Goal: Task Accomplishment & Management: Use online tool/utility

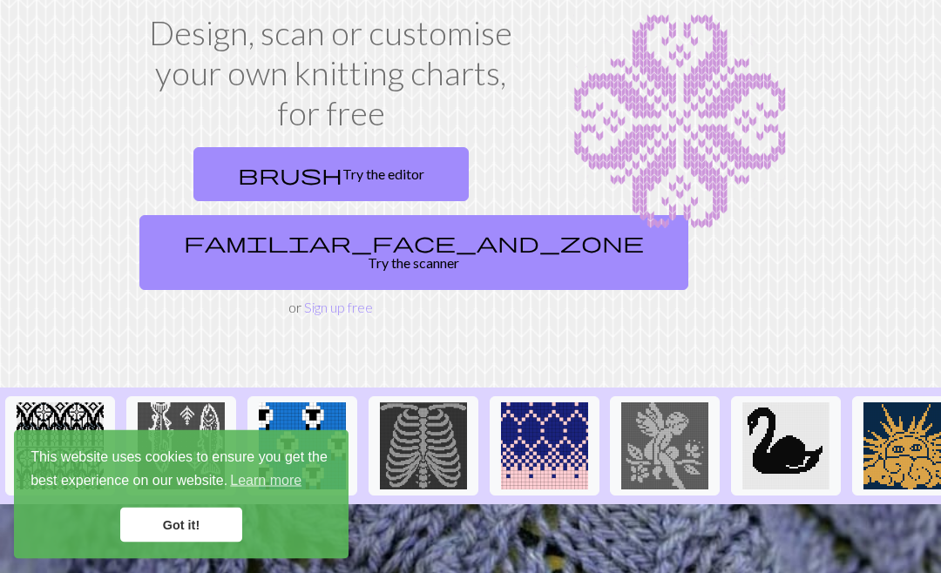
scroll to position [109, 0]
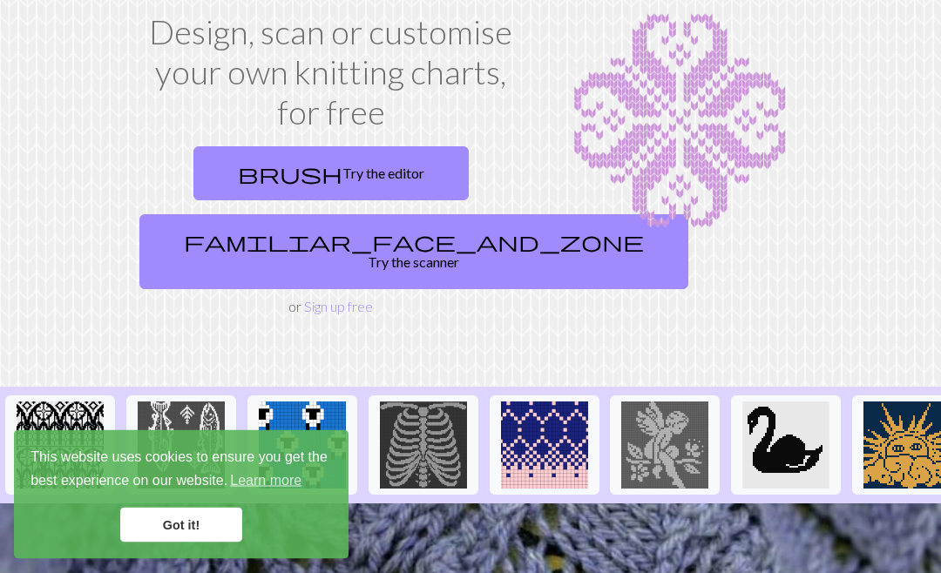
click at [201, 522] on link "Got it!" at bounding box center [181, 525] width 122 height 35
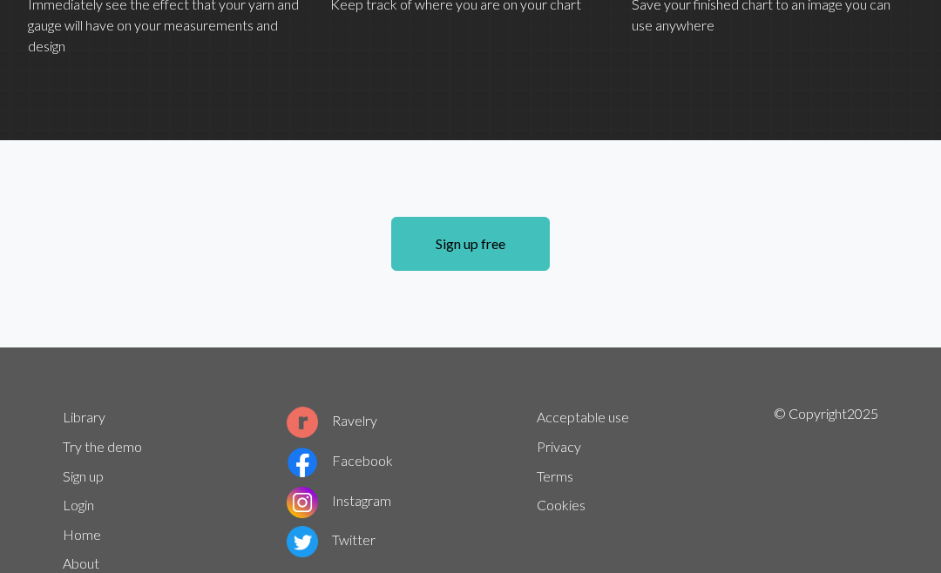
scroll to position [1331, 0]
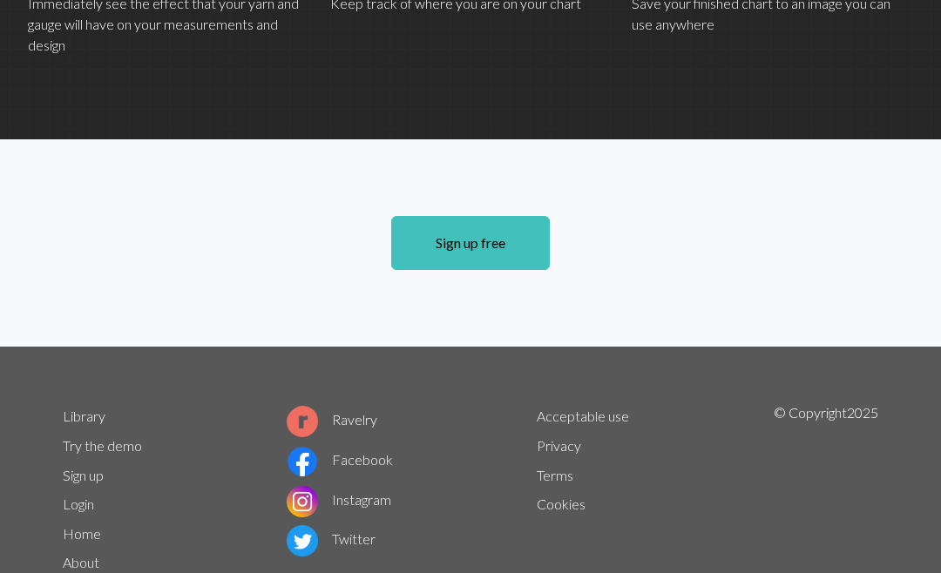
click at [482, 249] on link "Sign up free" at bounding box center [470, 244] width 159 height 54
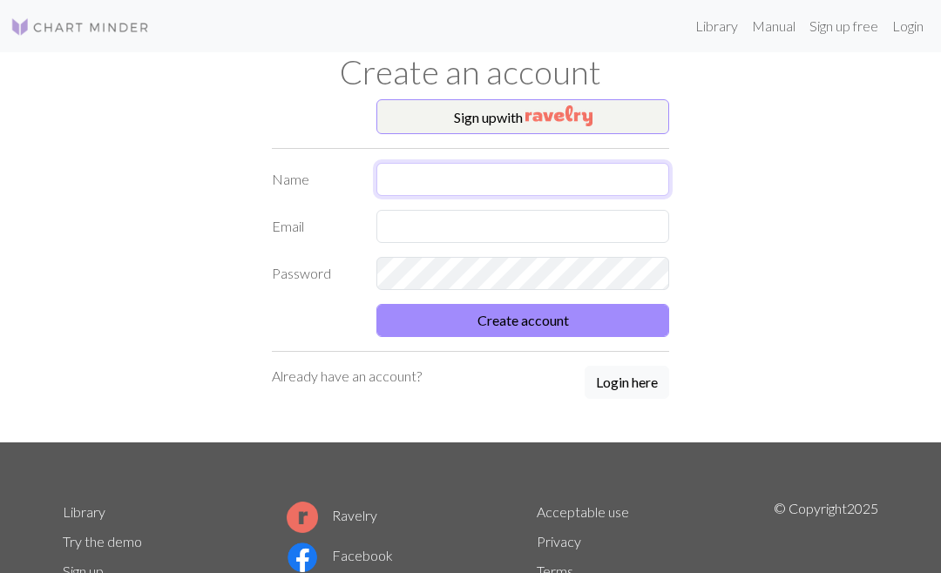
click at [438, 178] on input "text" at bounding box center [523, 179] width 293 height 33
type input "Mona"
click at [445, 228] on input "text" at bounding box center [523, 226] width 293 height 33
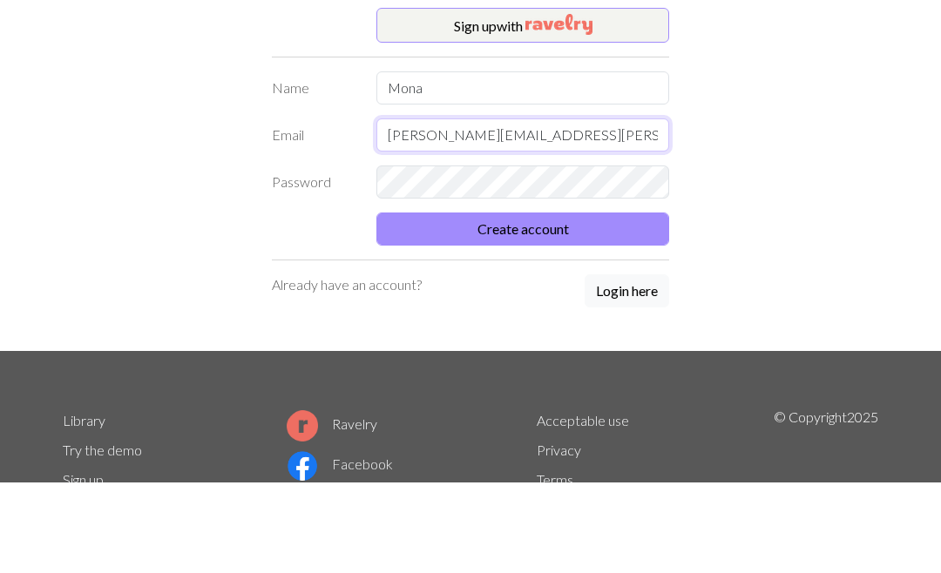
type input "mona.sylvi@icloud.com"
click at [529, 304] on button "Create account" at bounding box center [523, 320] width 293 height 33
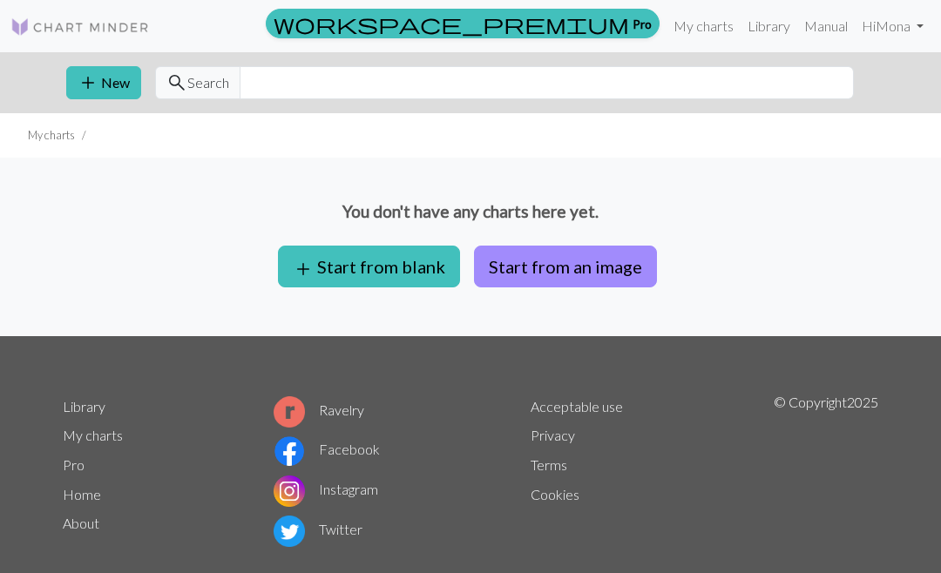
click at [383, 265] on button "add Start from blank" at bounding box center [369, 267] width 182 height 42
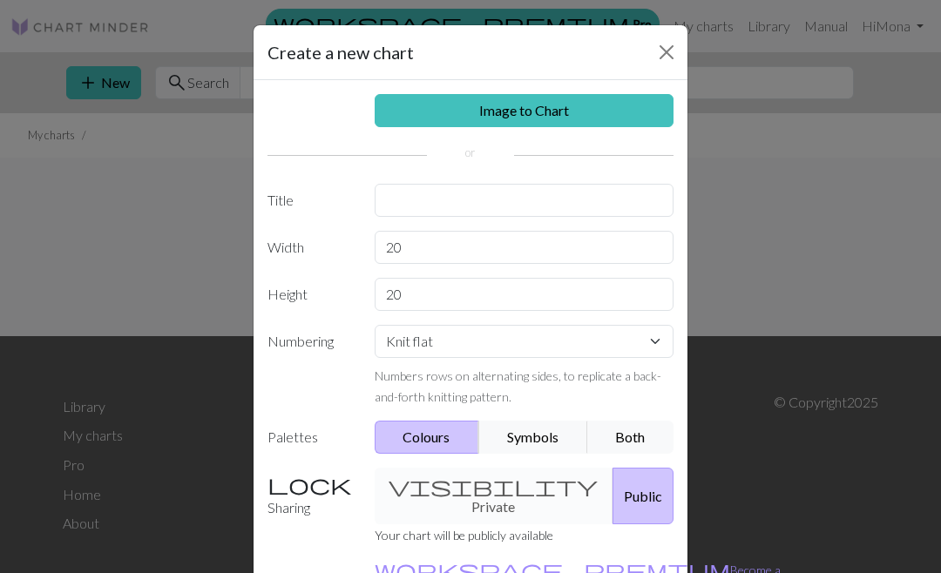
click at [678, 50] on button "Close" at bounding box center [667, 52] width 28 height 28
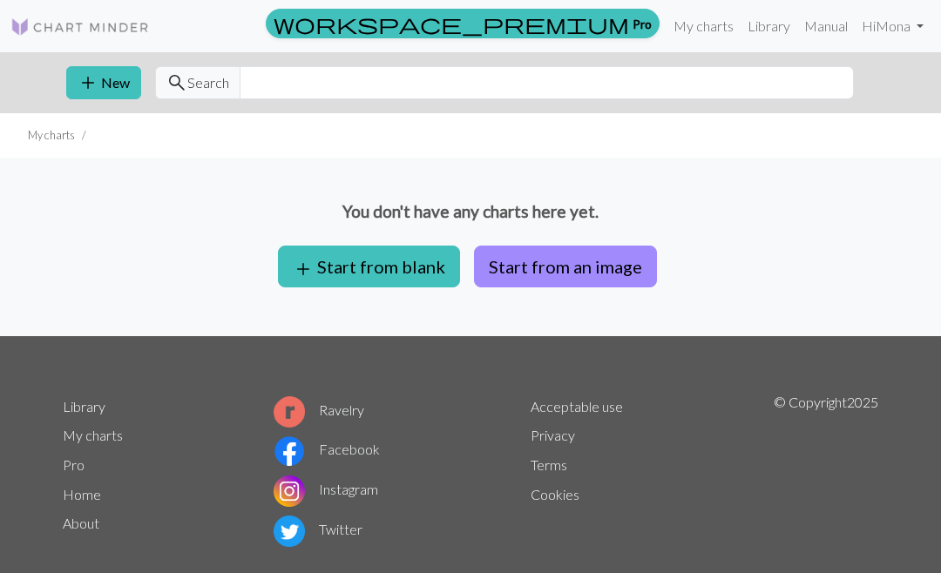
click at [829, 32] on link "Manual" at bounding box center [826, 26] width 58 height 35
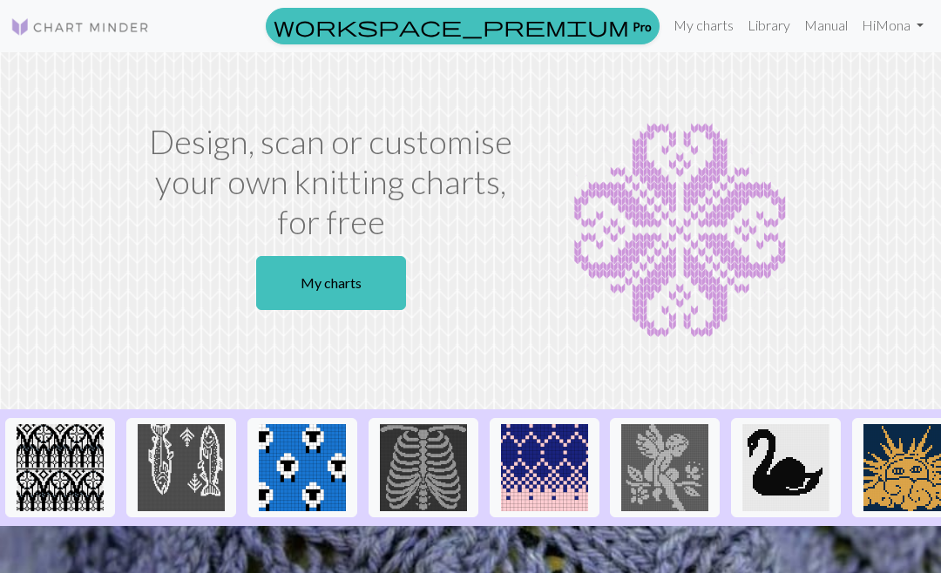
click at [827, 36] on link "Manual" at bounding box center [826, 25] width 58 height 35
click at [695, 40] on link "My charts" at bounding box center [704, 25] width 74 height 35
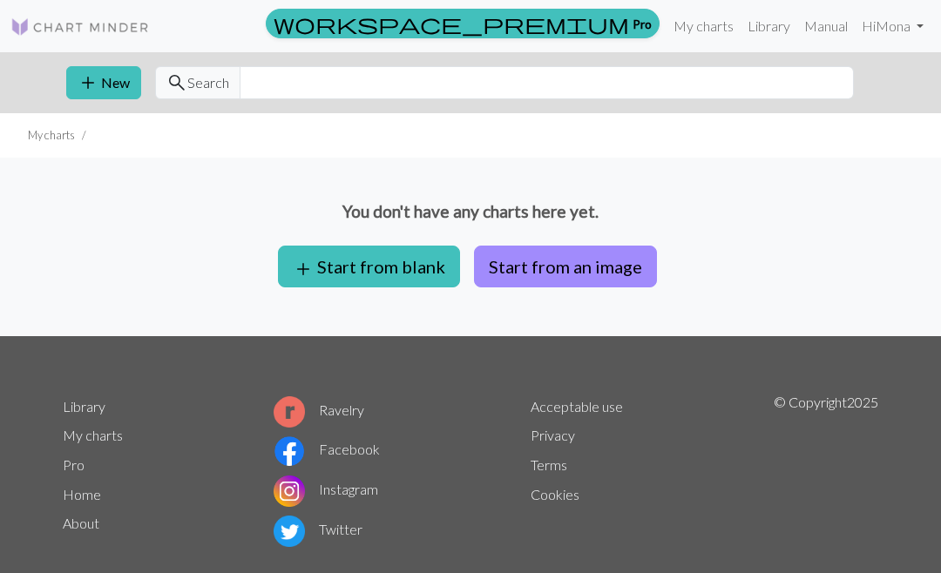
click at [98, 85] on span "add" at bounding box center [88, 83] width 21 height 24
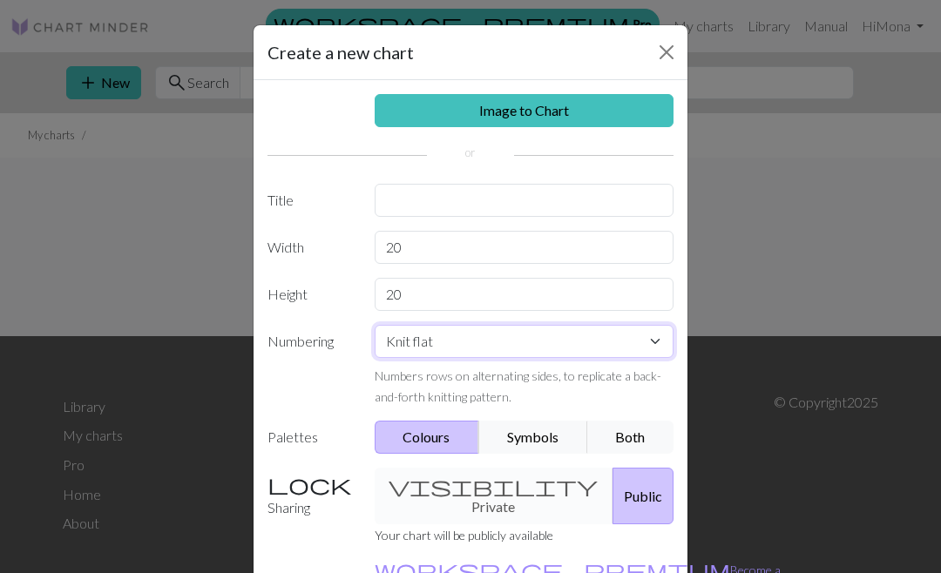
click at [661, 342] on select "Knit flat Knit in the round Lace knitting Cross stitch" at bounding box center [525, 341] width 300 height 33
select select "round"
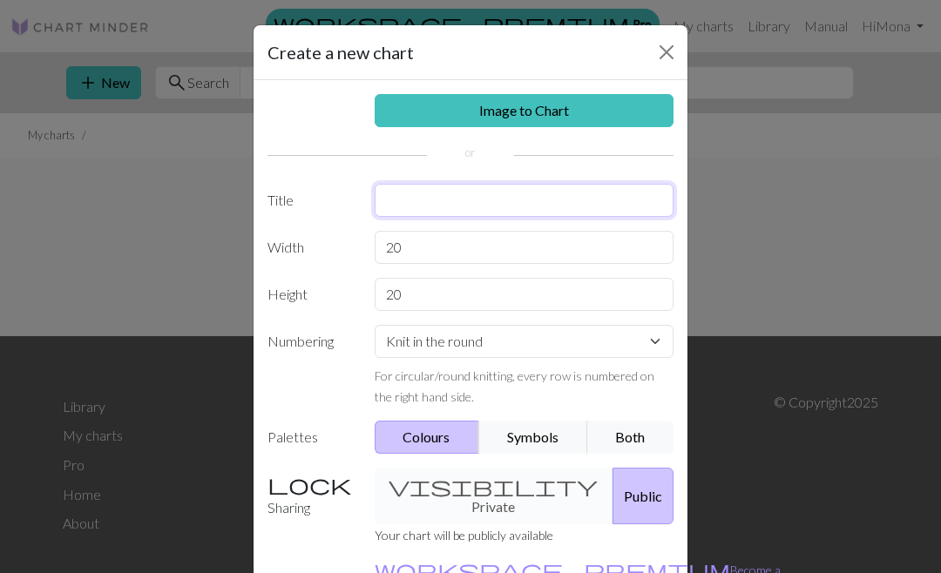
click at [438, 201] on input "text" at bounding box center [525, 200] width 300 height 33
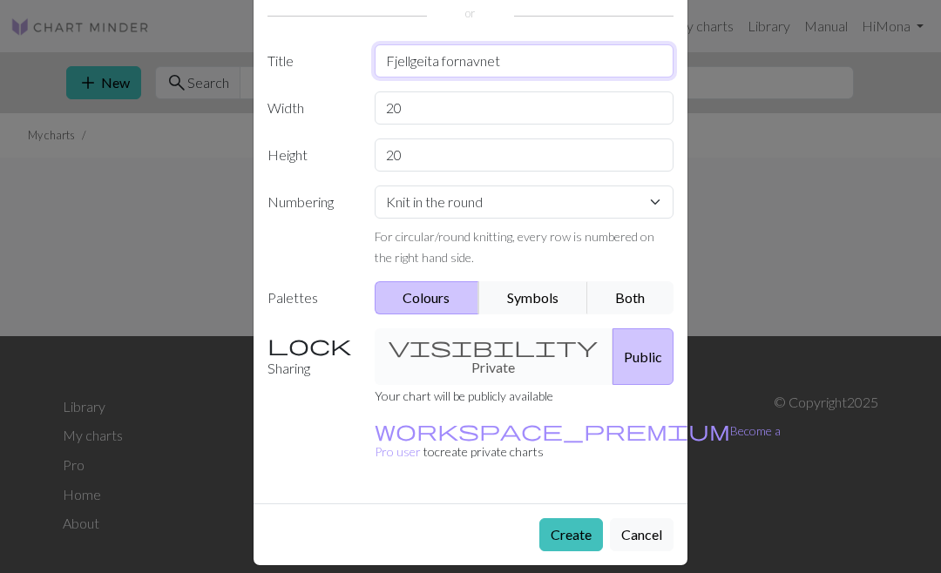
scroll to position [140, 0]
type input "Fjellgeita fornavnet"
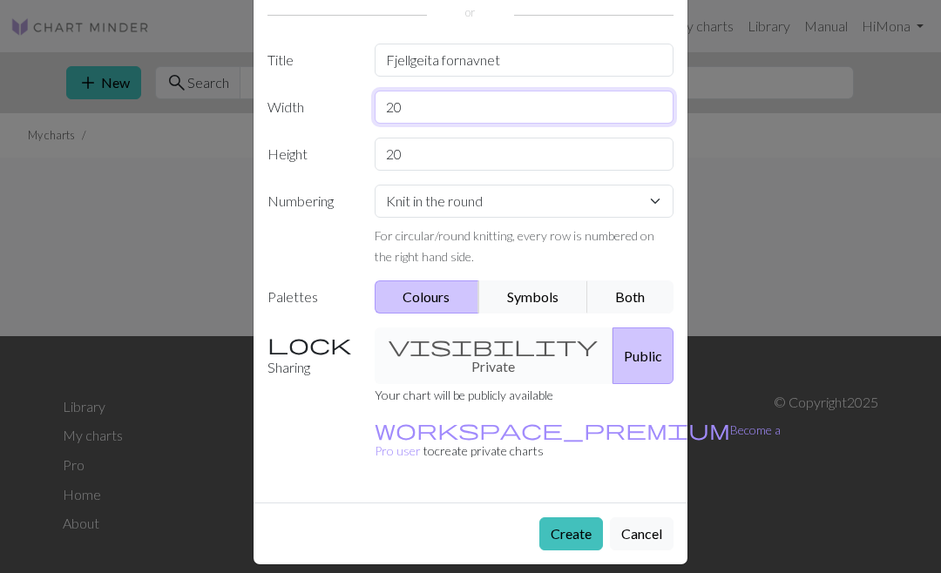
click at [402, 110] on input "20" at bounding box center [525, 107] width 300 height 33
type input "2"
type input "4"
type input "96"
click at [407, 154] on input "20" at bounding box center [525, 154] width 300 height 33
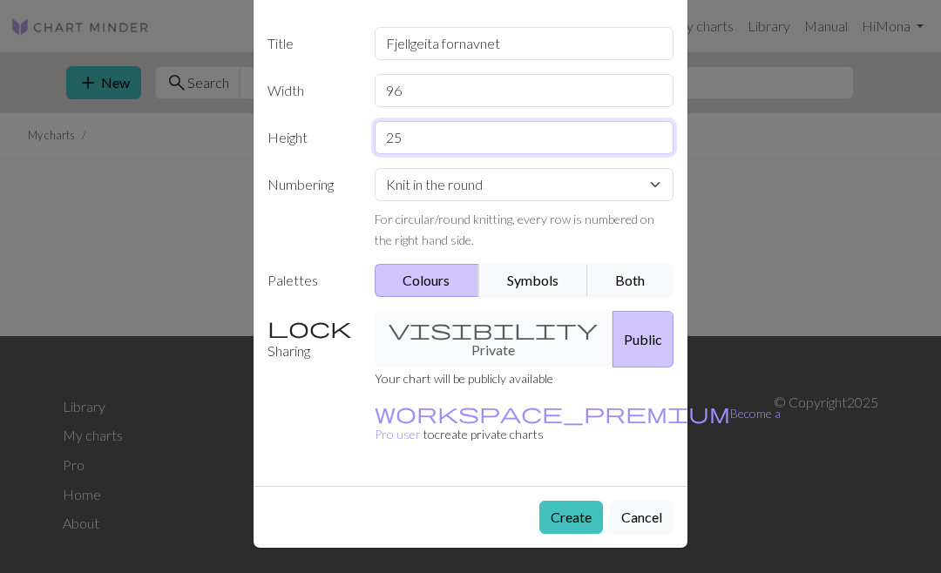
scroll to position [156, 0]
type input "25"
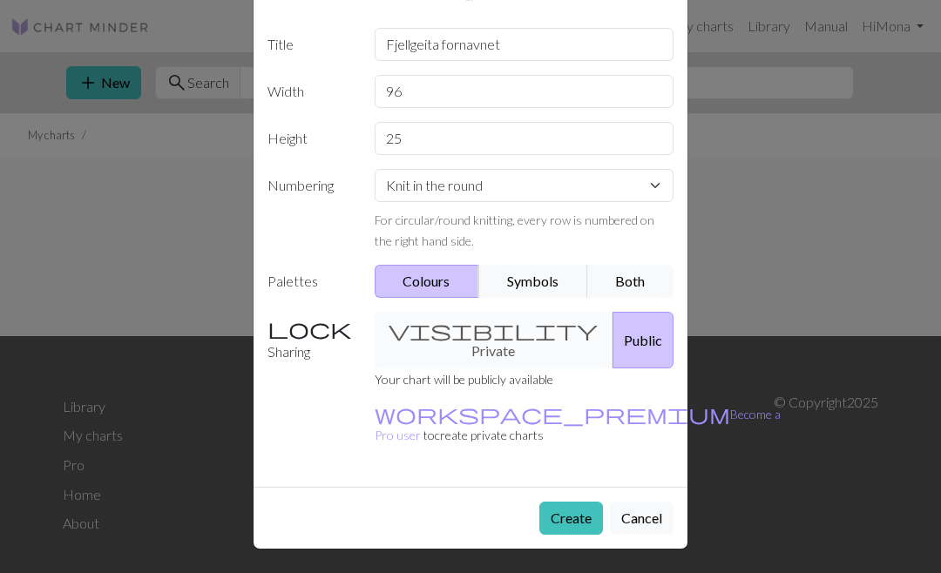
click at [540, 288] on button "Symbols" at bounding box center [533, 281] width 110 height 33
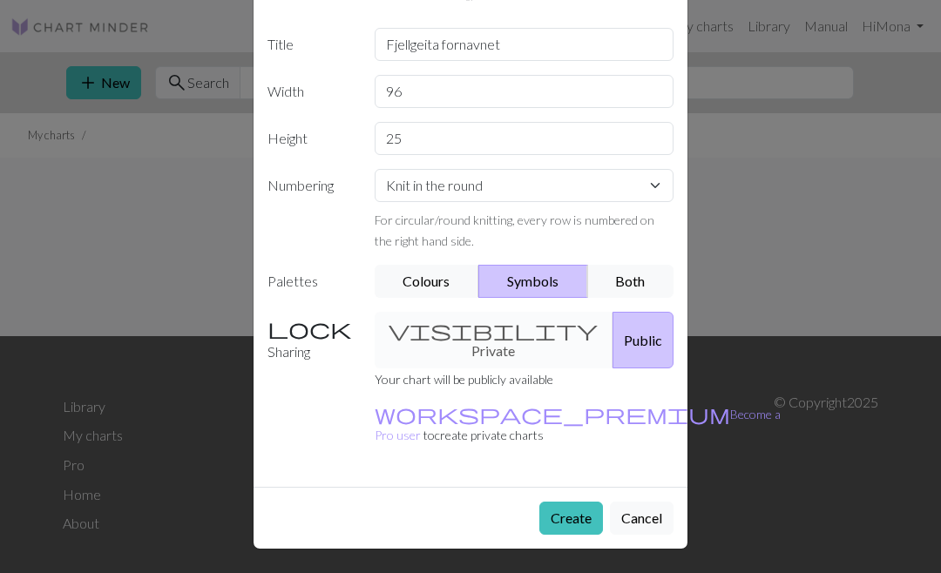
click at [491, 365] on div "visibility Private Public" at bounding box center [524, 340] width 321 height 57
click at [568, 522] on button "Create" at bounding box center [572, 518] width 64 height 33
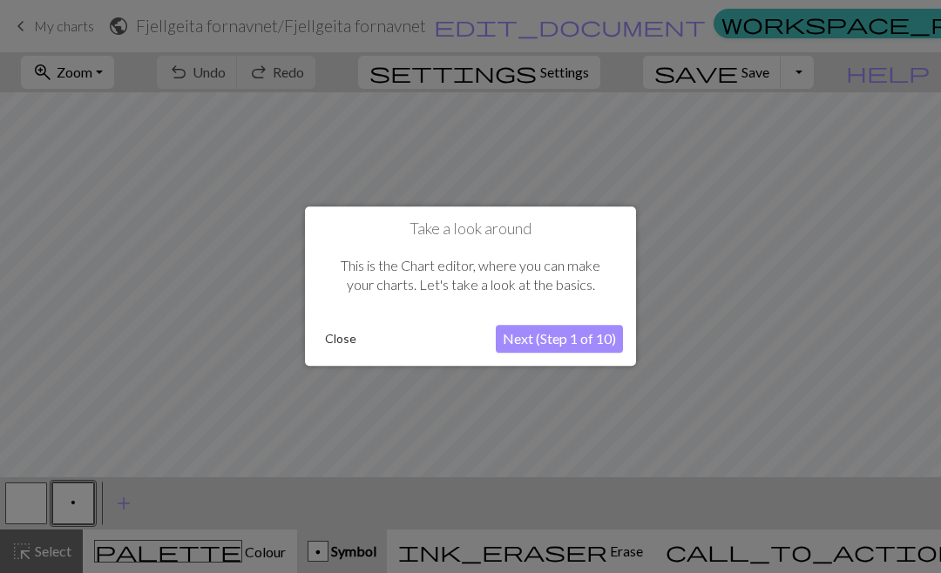
click at [561, 343] on button "Next (Step 1 of 10)" at bounding box center [559, 340] width 127 height 28
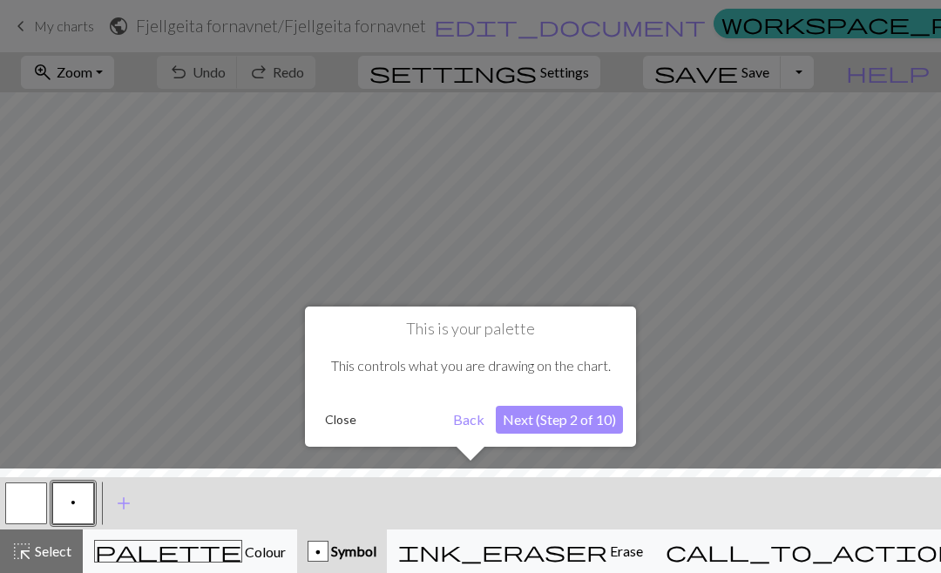
click at [81, 510] on div at bounding box center [470, 525] width 959 height 113
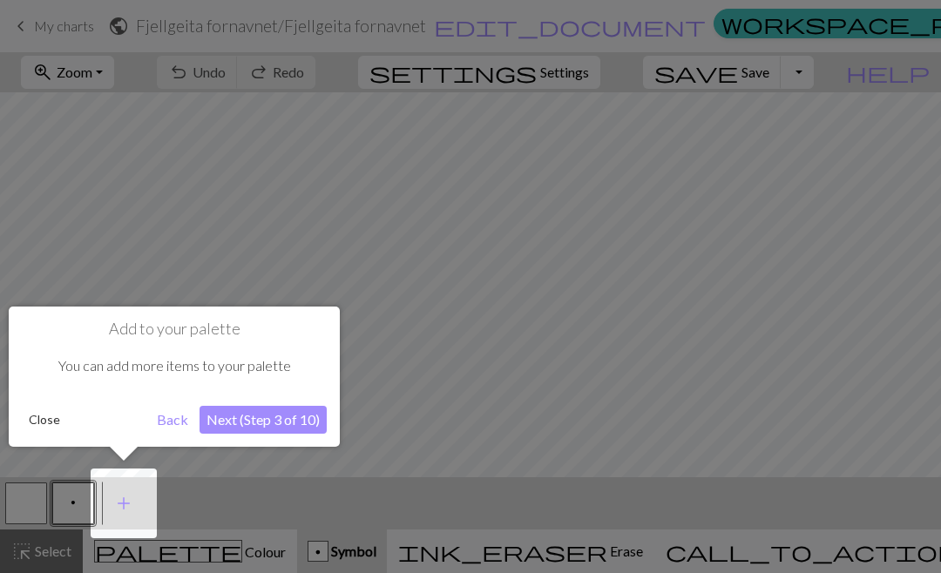
click at [131, 508] on span "add" at bounding box center [123, 504] width 21 height 24
click at [40, 512] on button "button" at bounding box center [26, 504] width 42 height 42
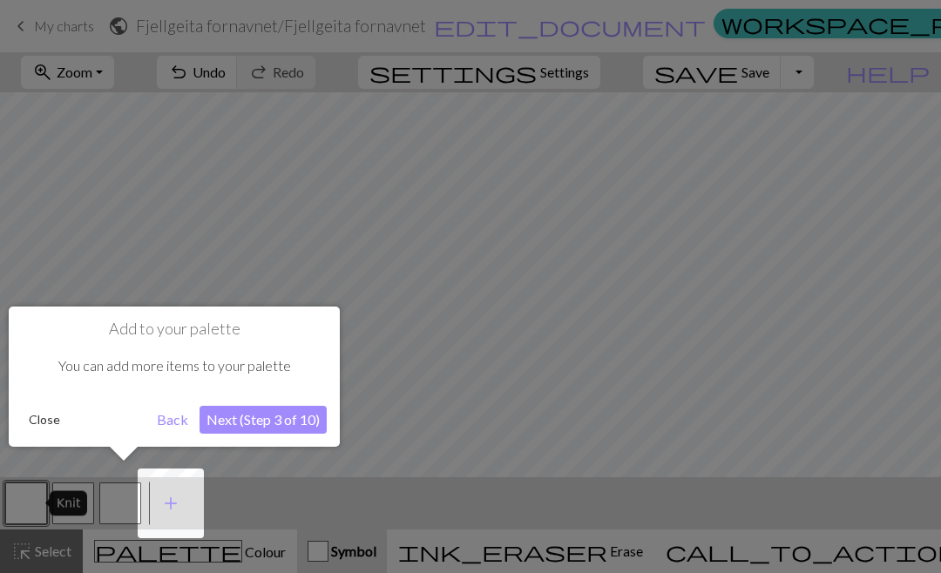
click at [180, 420] on button "Back" at bounding box center [172, 420] width 45 height 28
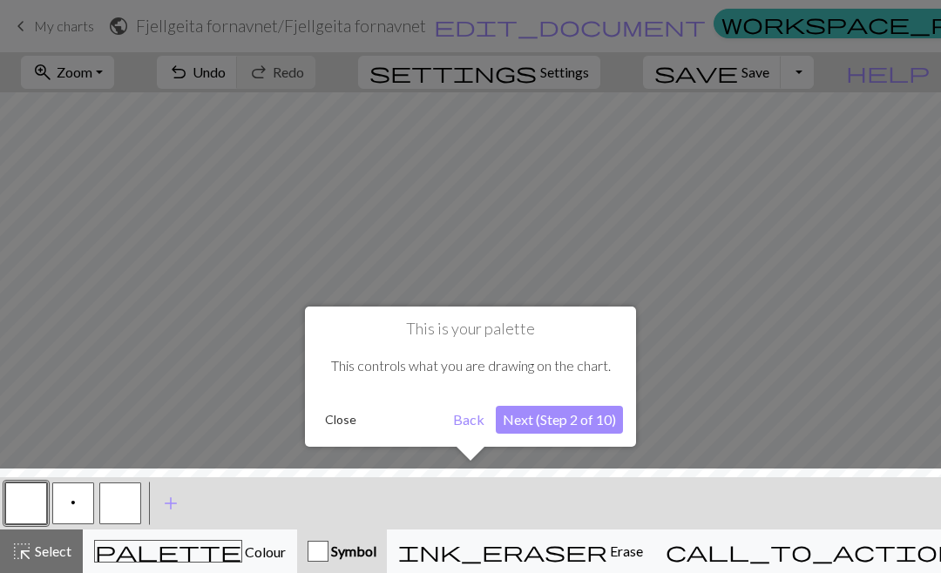
click at [556, 420] on button "Next (Step 2 of 10)" at bounding box center [559, 420] width 127 height 28
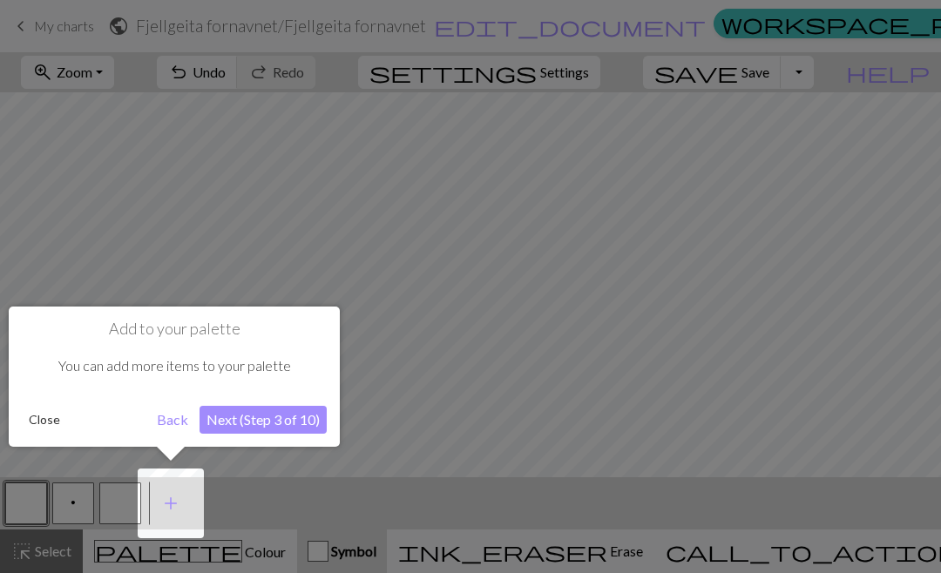
click at [261, 424] on button "Next (Step 3 of 10)" at bounding box center [263, 420] width 127 height 28
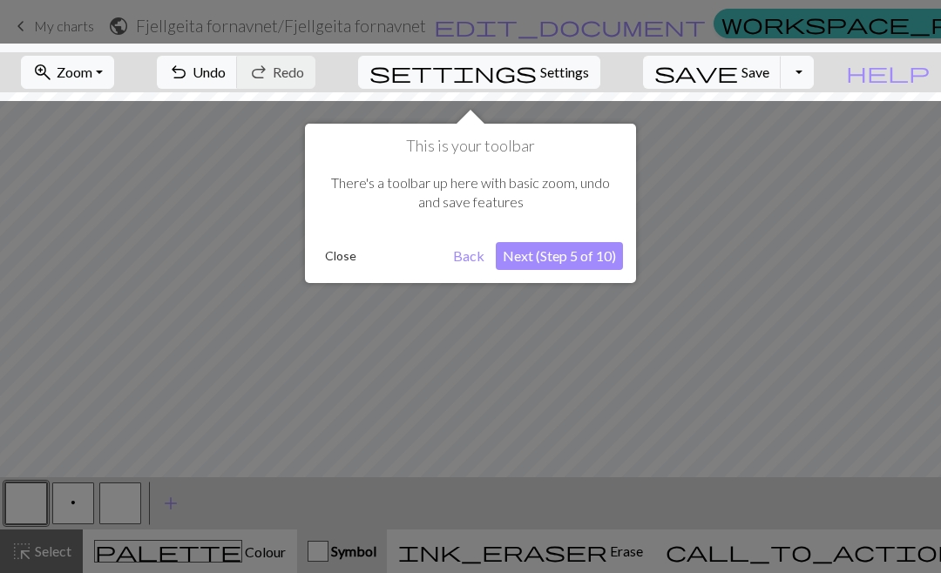
click at [571, 261] on button "Next (Step 5 of 10)" at bounding box center [559, 256] width 127 height 28
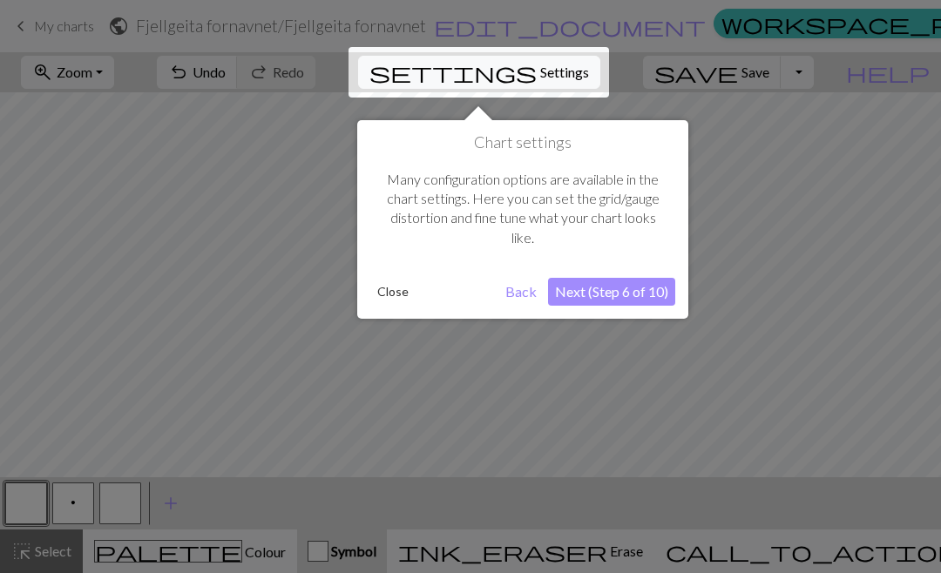
click at [623, 293] on button "Next (Step 6 of 10)" at bounding box center [611, 292] width 127 height 28
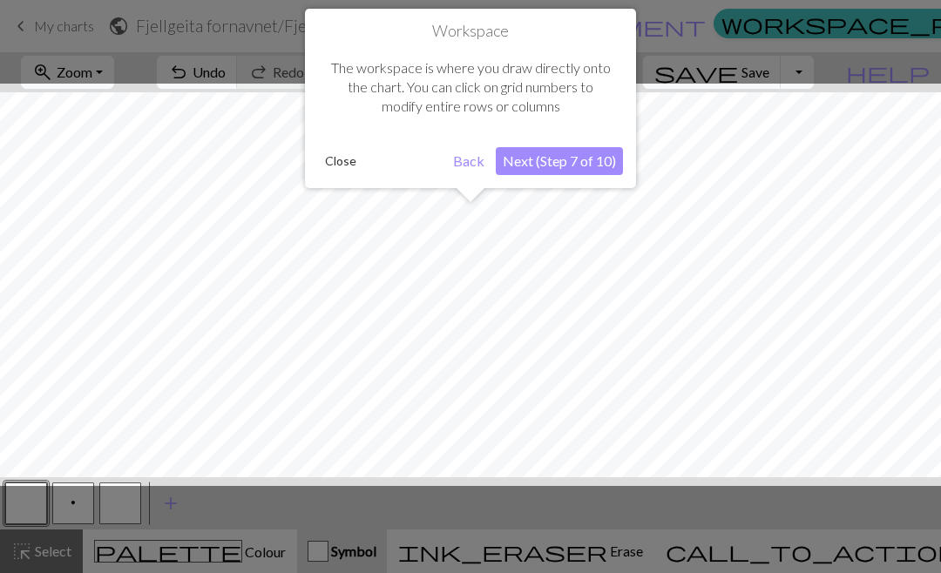
scroll to position [66, 0]
click at [559, 167] on button "Next (Step 7 of 10)" at bounding box center [559, 161] width 127 height 28
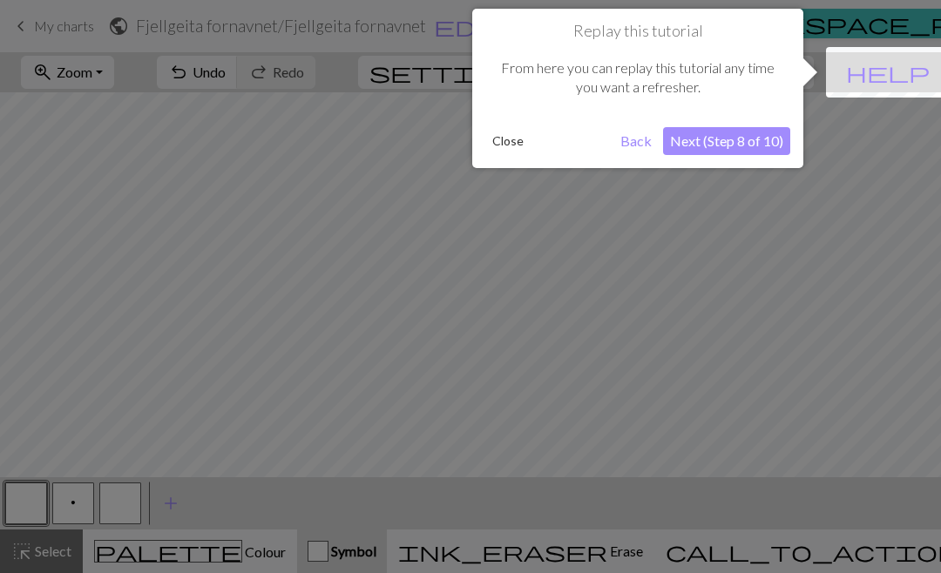
click at [723, 147] on button "Next (Step 8 of 10)" at bounding box center [726, 141] width 127 height 28
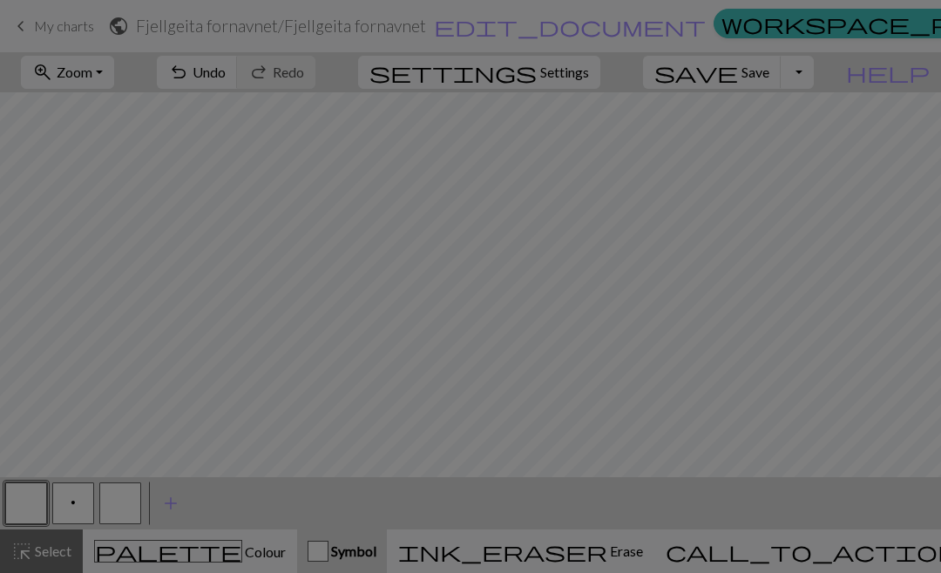
click at [383, 312] on div at bounding box center [470, 286] width 941 height 573
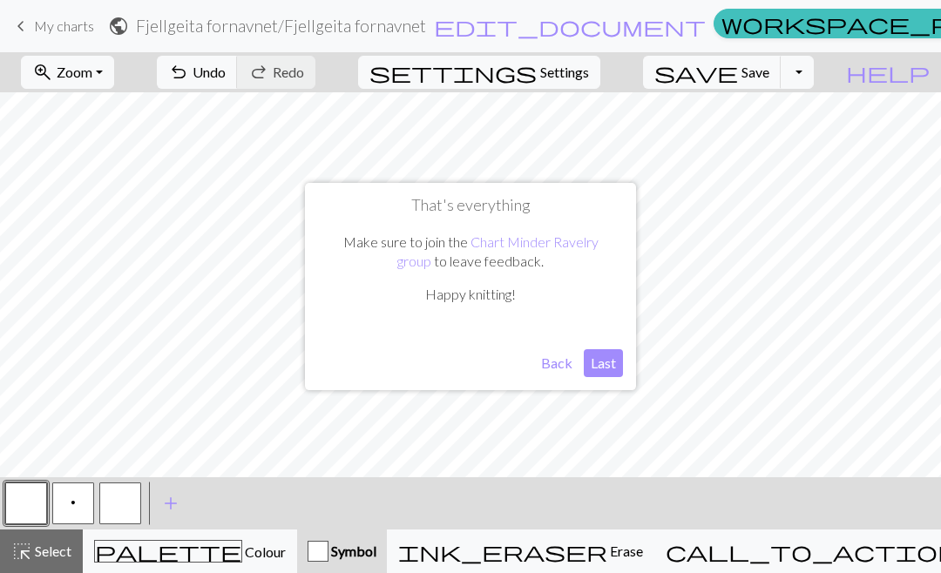
click at [614, 358] on button "Last" at bounding box center [603, 364] width 39 height 28
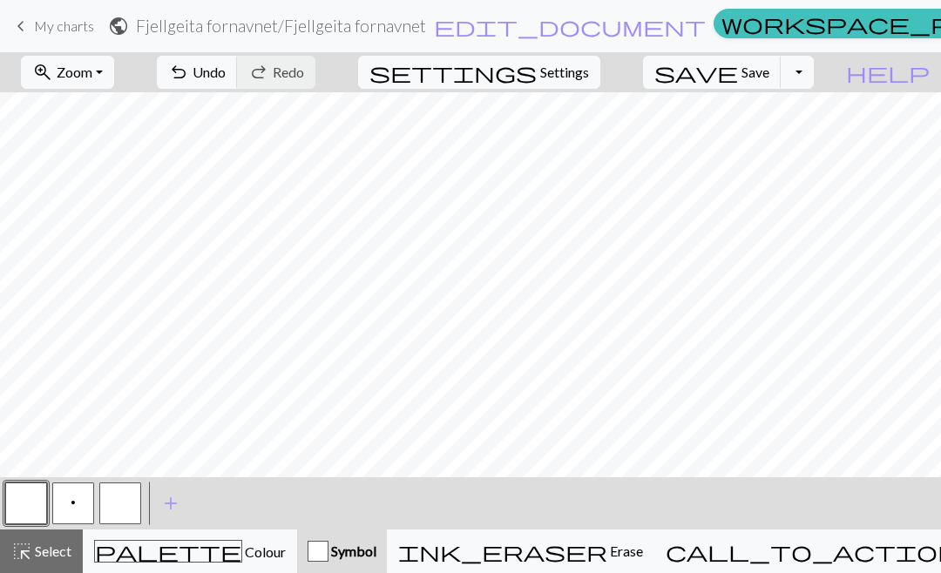
click at [120, 509] on button "button" at bounding box center [120, 504] width 42 height 42
click at [57, 552] on span "Select" at bounding box center [51, 551] width 39 height 17
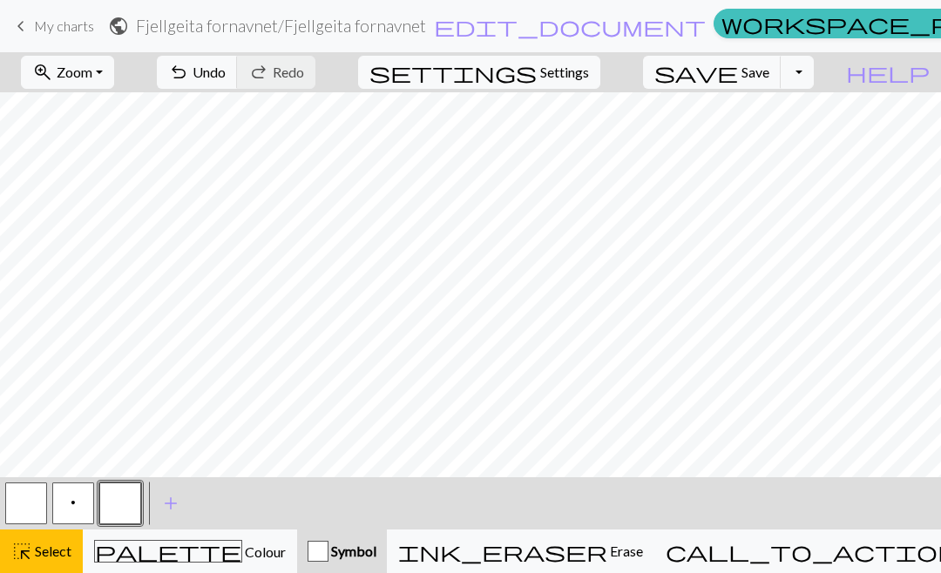
click at [126, 506] on button "button" at bounding box center [120, 504] width 42 height 42
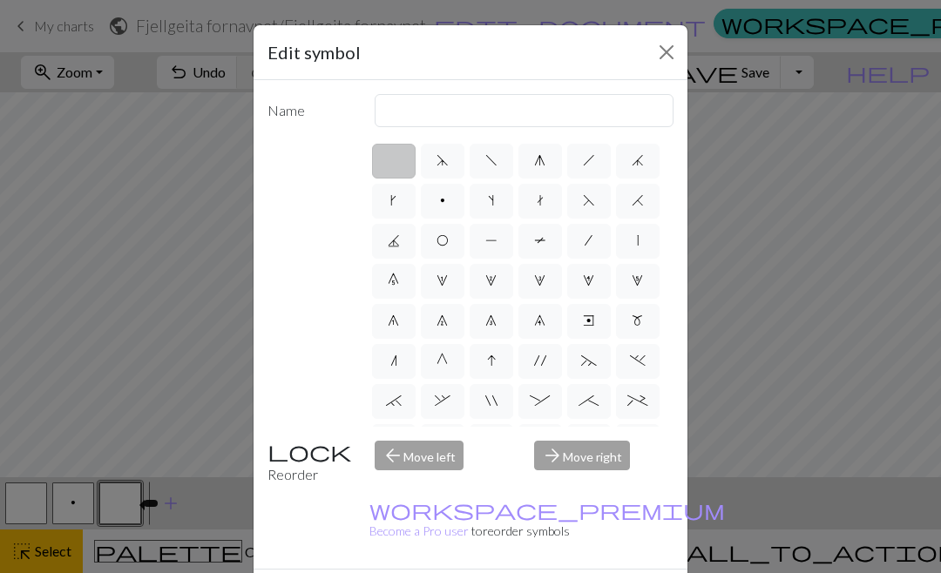
click at [592, 166] on span "h" at bounding box center [589, 160] width 12 height 14
click at [592, 161] on input "h" at bounding box center [588, 155] width 11 height 11
radio input "true"
type input "right leaning decrease"
click at [595, 166] on label "h" at bounding box center [589, 161] width 44 height 35
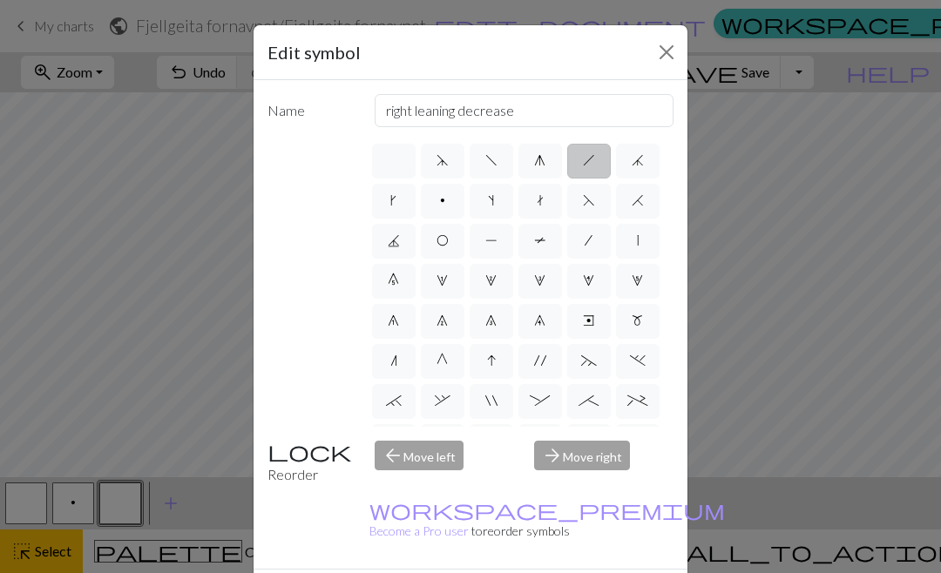
click at [594, 161] on input "h" at bounding box center [588, 155] width 11 height 11
click at [126, 510] on div "Edit symbol Name right leaning decrease d f g h j k p s t F H J O P T / | 0 1 2…" at bounding box center [470, 286] width 941 height 573
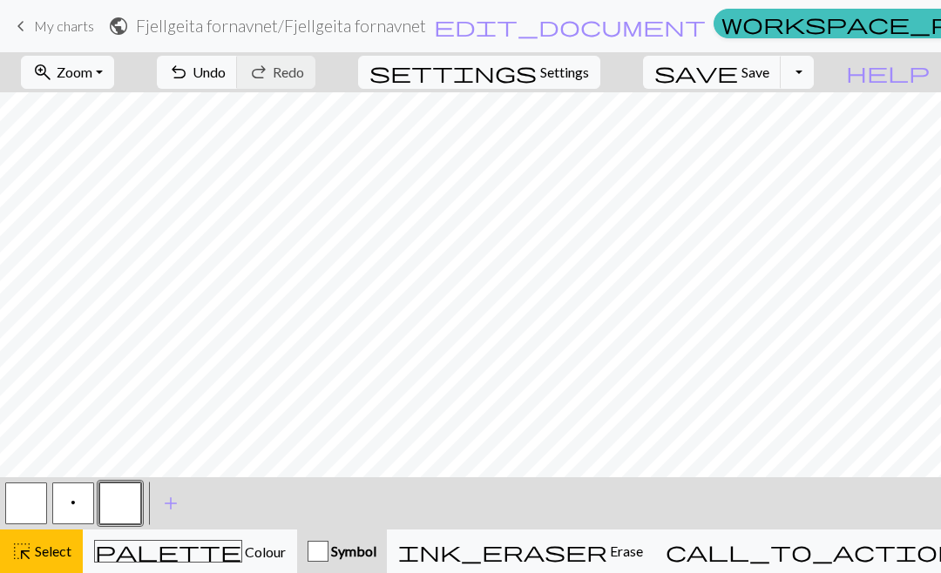
click at [126, 509] on button "button" at bounding box center [120, 504] width 42 height 42
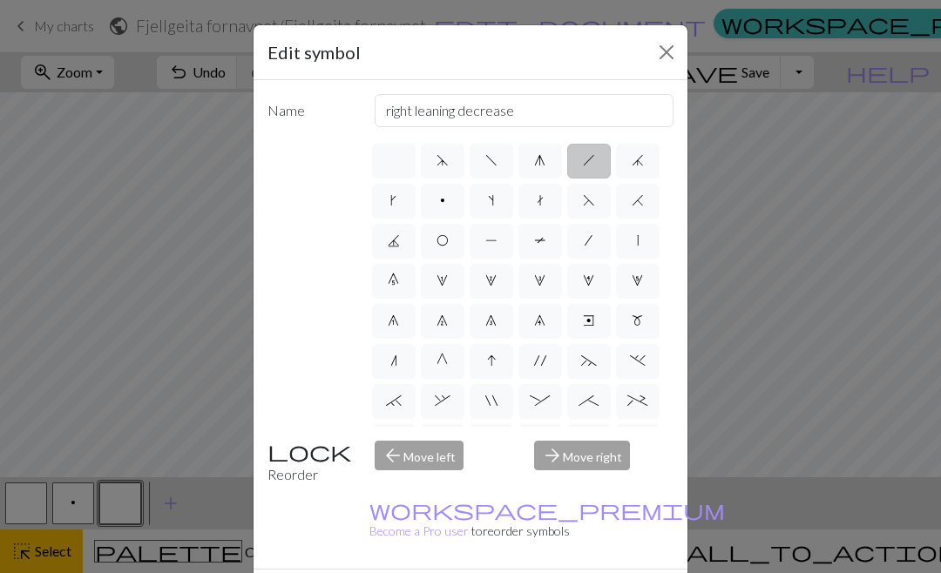
click at [594, 167] on span "h" at bounding box center [589, 160] width 12 height 14
click at [594, 161] on input "h" at bounding box center [588, 155] width 11 height 11
click at [600, 470] on div "arrow_forward Move right" at bounding box center [604, 463] width 160 height 44
click at [668, 49] on button "Close" at bounding box center [667, 52] width 28 height 28
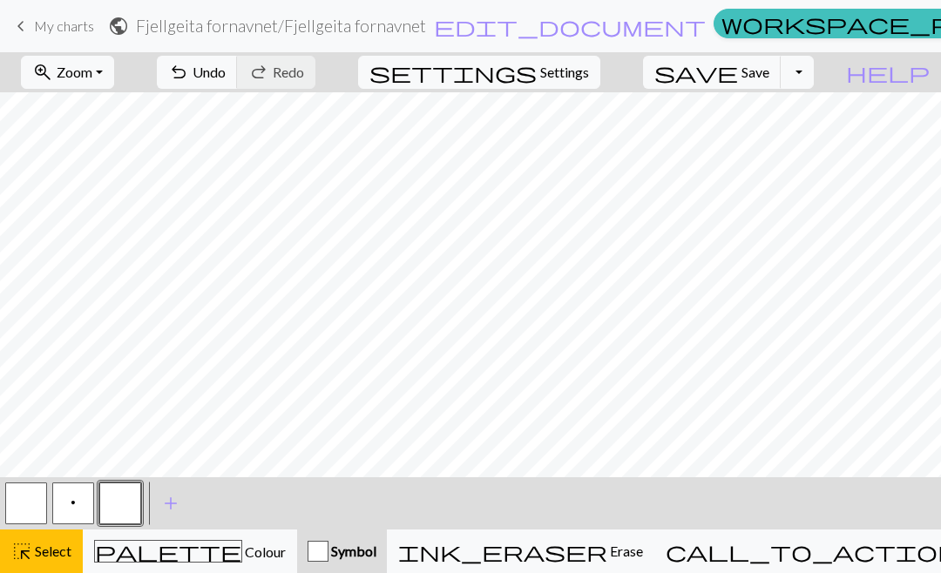
click at [54, 555] on span "Select" at bounding box center [51, 551] width 39 height 17
click at [78, 506] on button "p" at bounding box center [73, 504] width 42 height 42
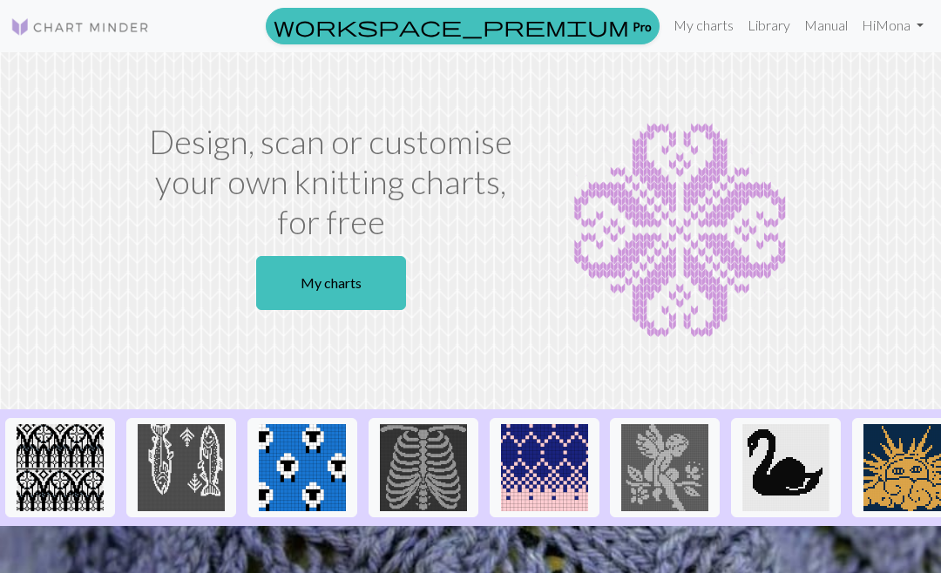
click at [857, 31] on link "Hi [PERSON_NAME]" at bounding box center [893, 25] width 76 height 35
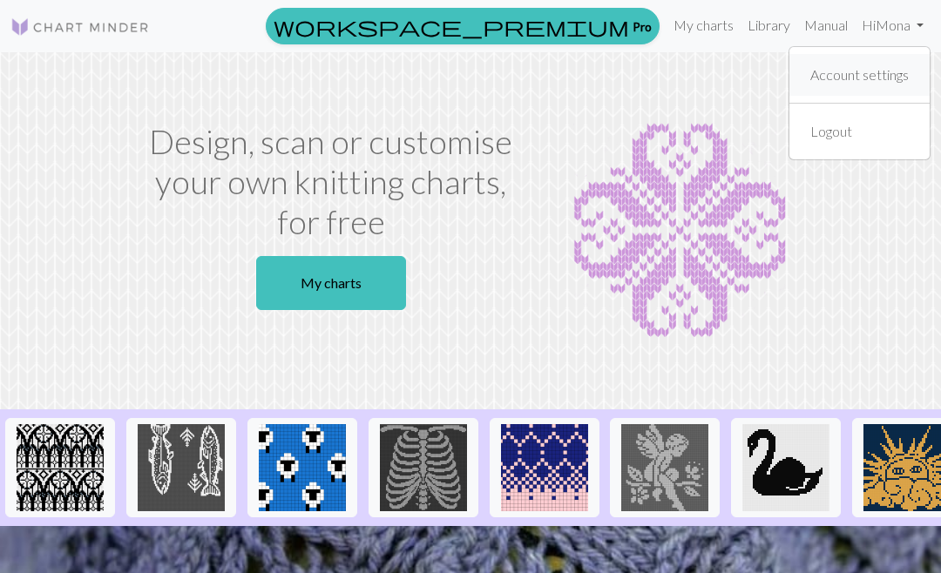
click at [865, 76] on link "Account settings" at bounding box center [860, 75] width 112 height 35
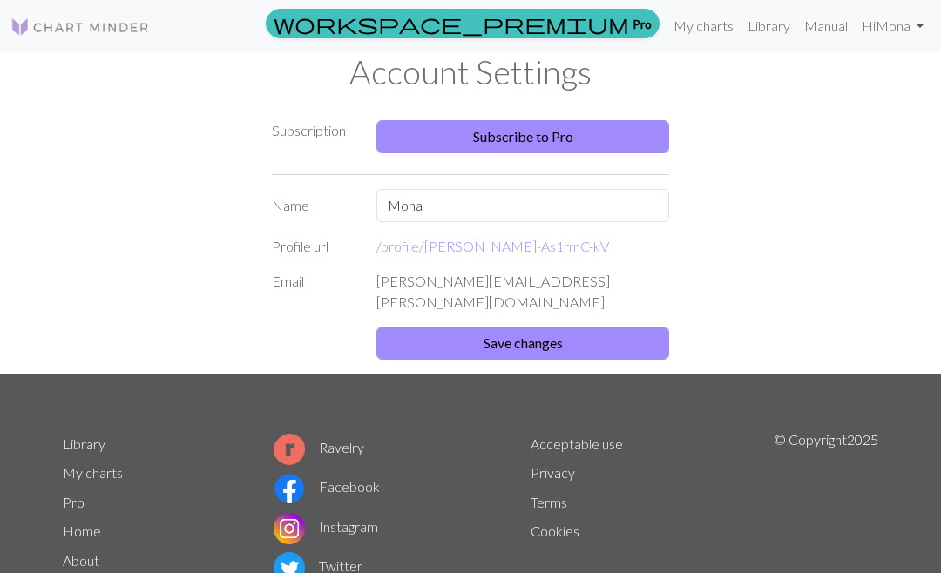
click at [827, 26] on link "Manual" at bounding box center [826, 26] width 58 height 35
